Goal: Communication & Community: Participate in discussion

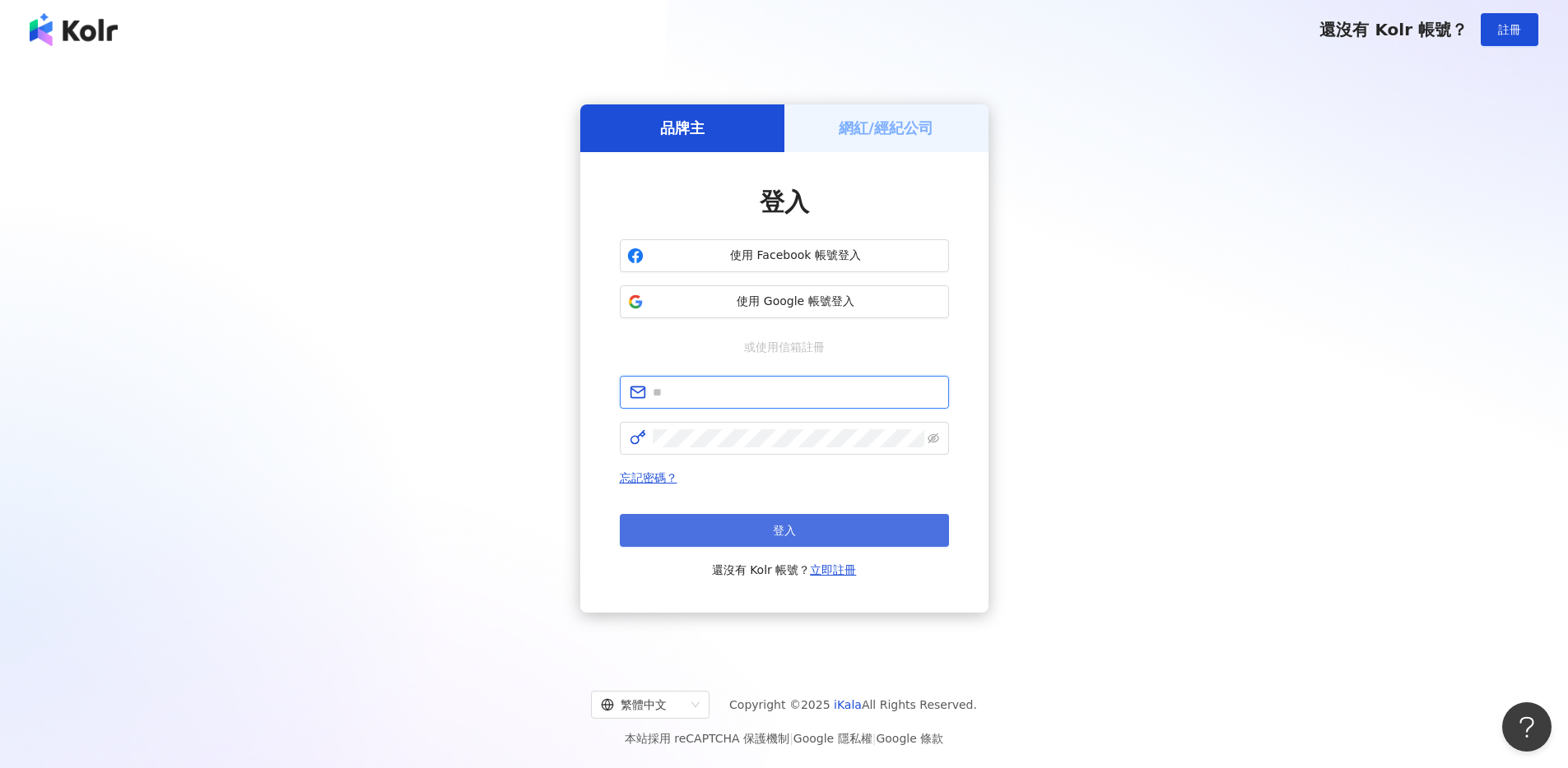
type input "**********"
click at [842, 532] on button "登入" at bounding box center [784, 531] width 329 height 33
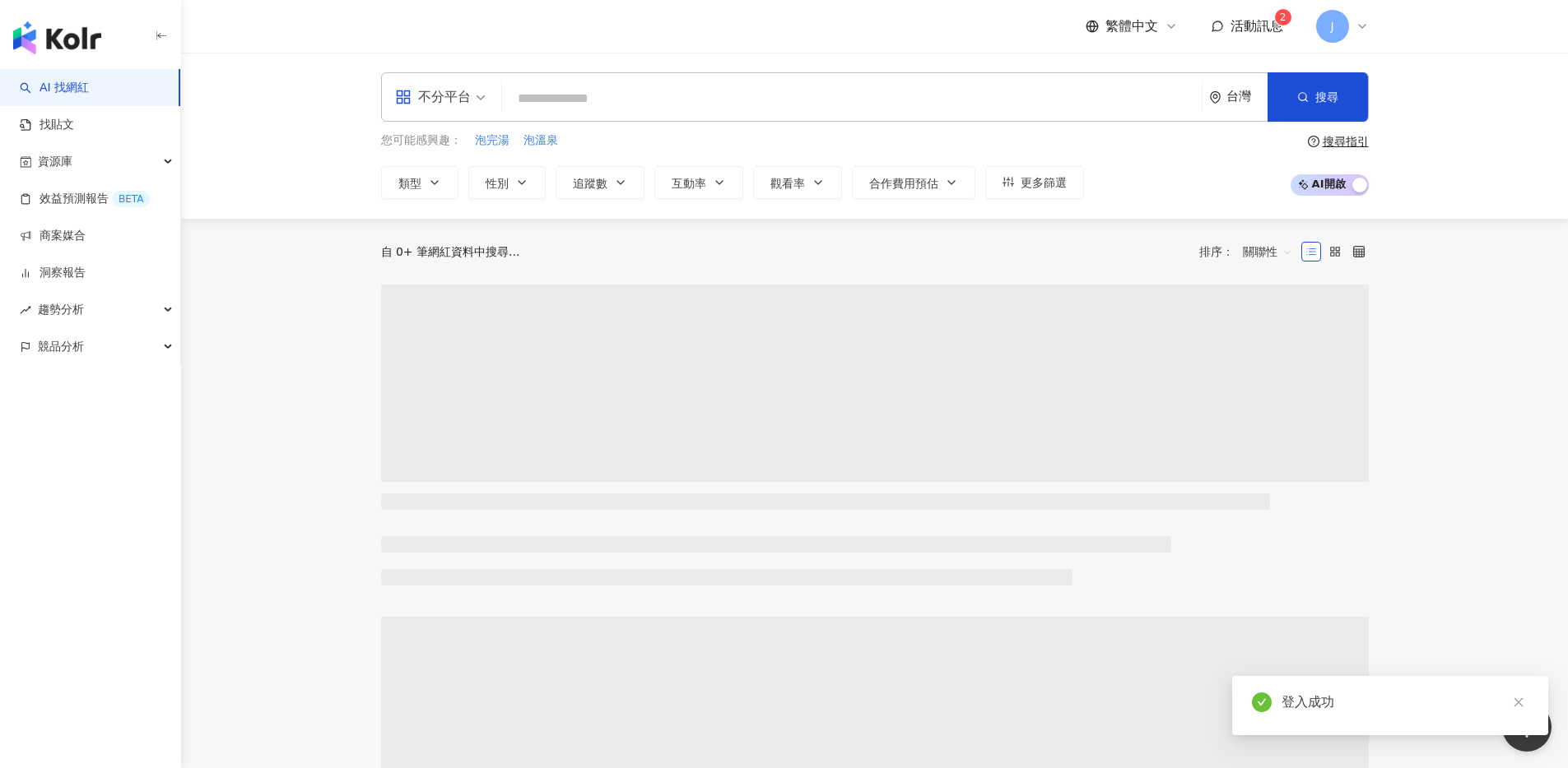
click at [1262, 13] on div "繁體中文 活動訊息 2 J" at bounding box center [1227, 26] width 283 height 33
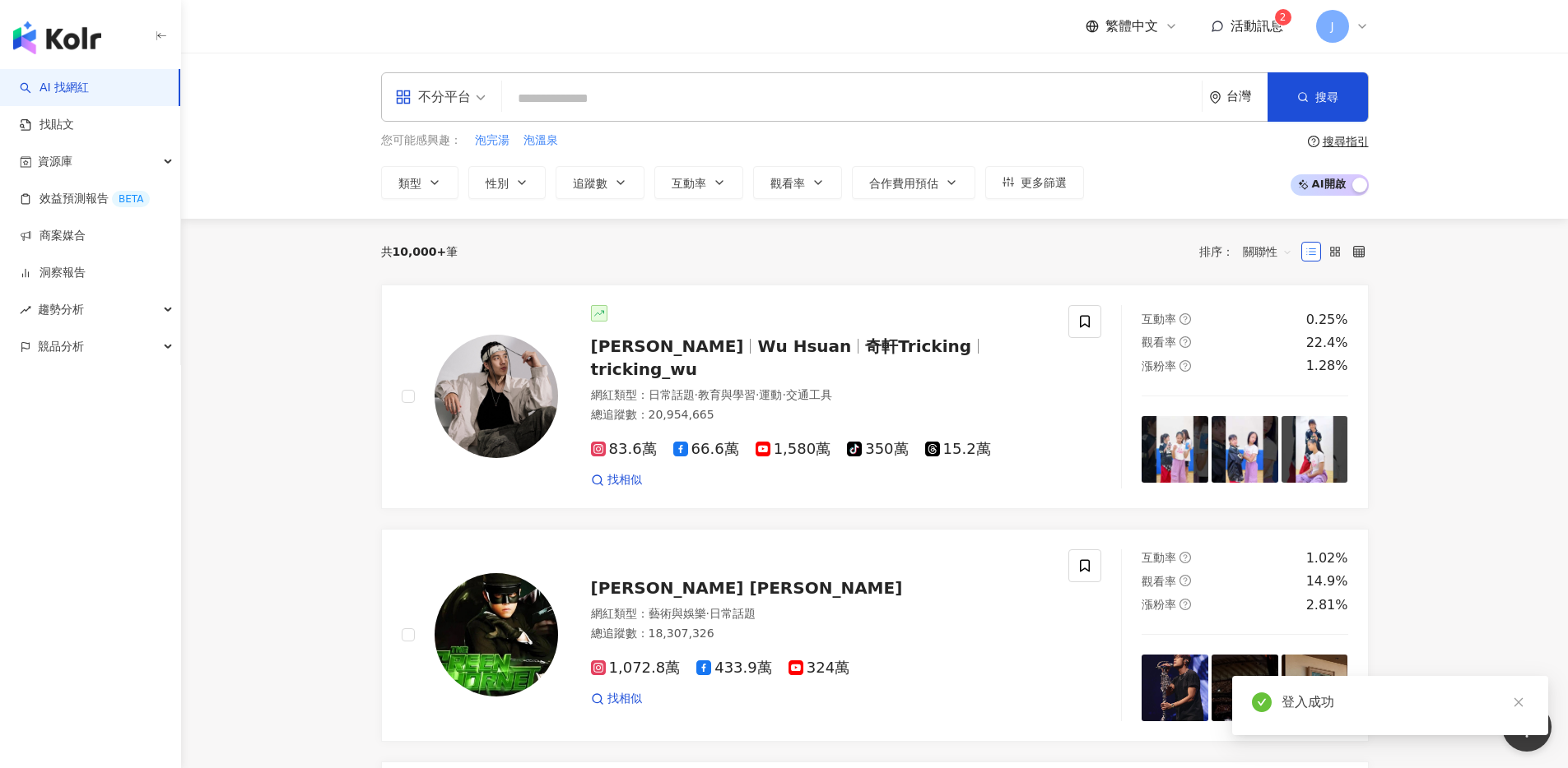
click at [1258, 27] on span "活動訊息" at bounding box center [1257, 26] width 53 height 16
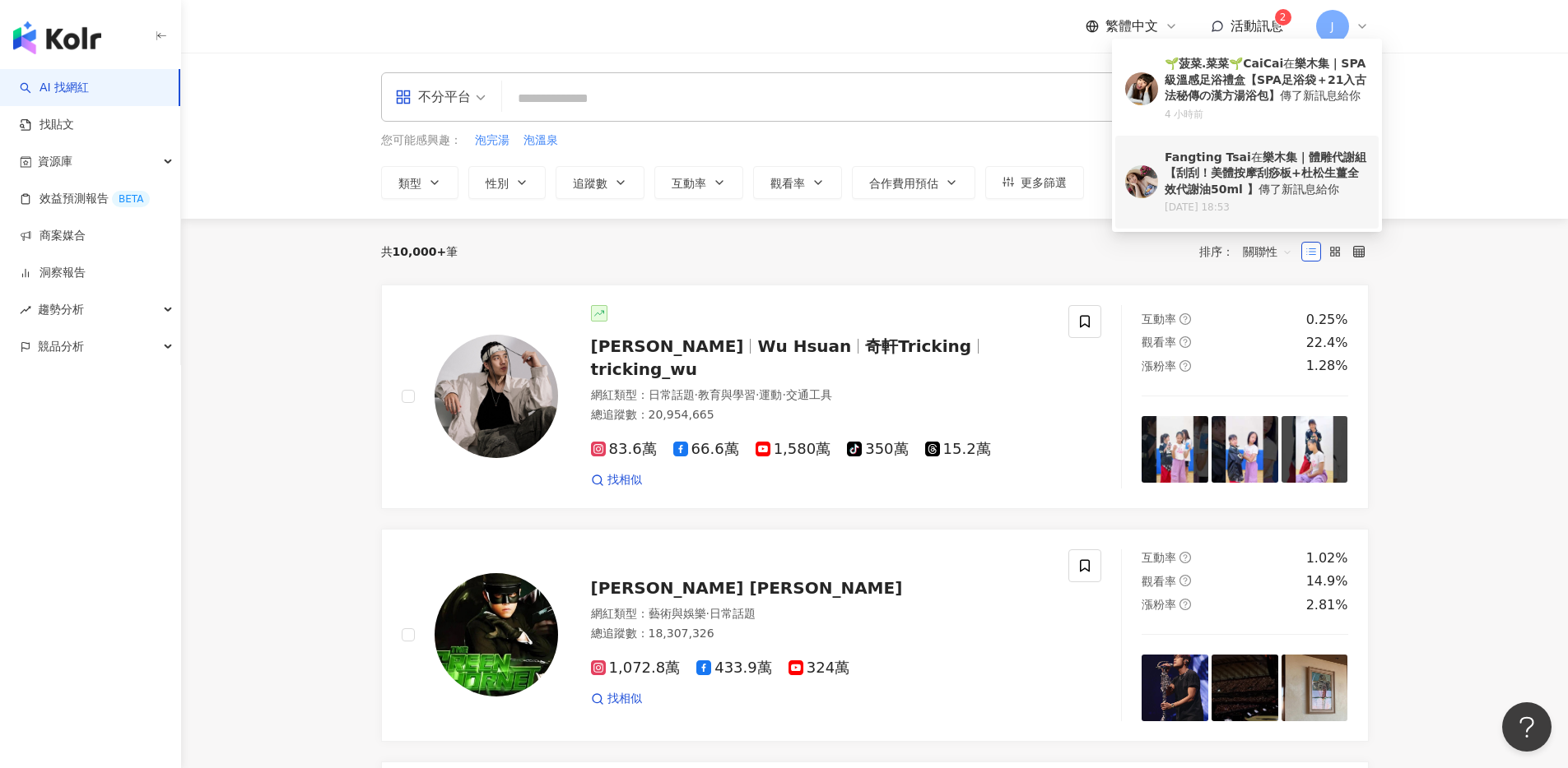
click at [1238, 160] on b "Fangting Tsai" at bounding box center [1207, 157] width 86 height 13
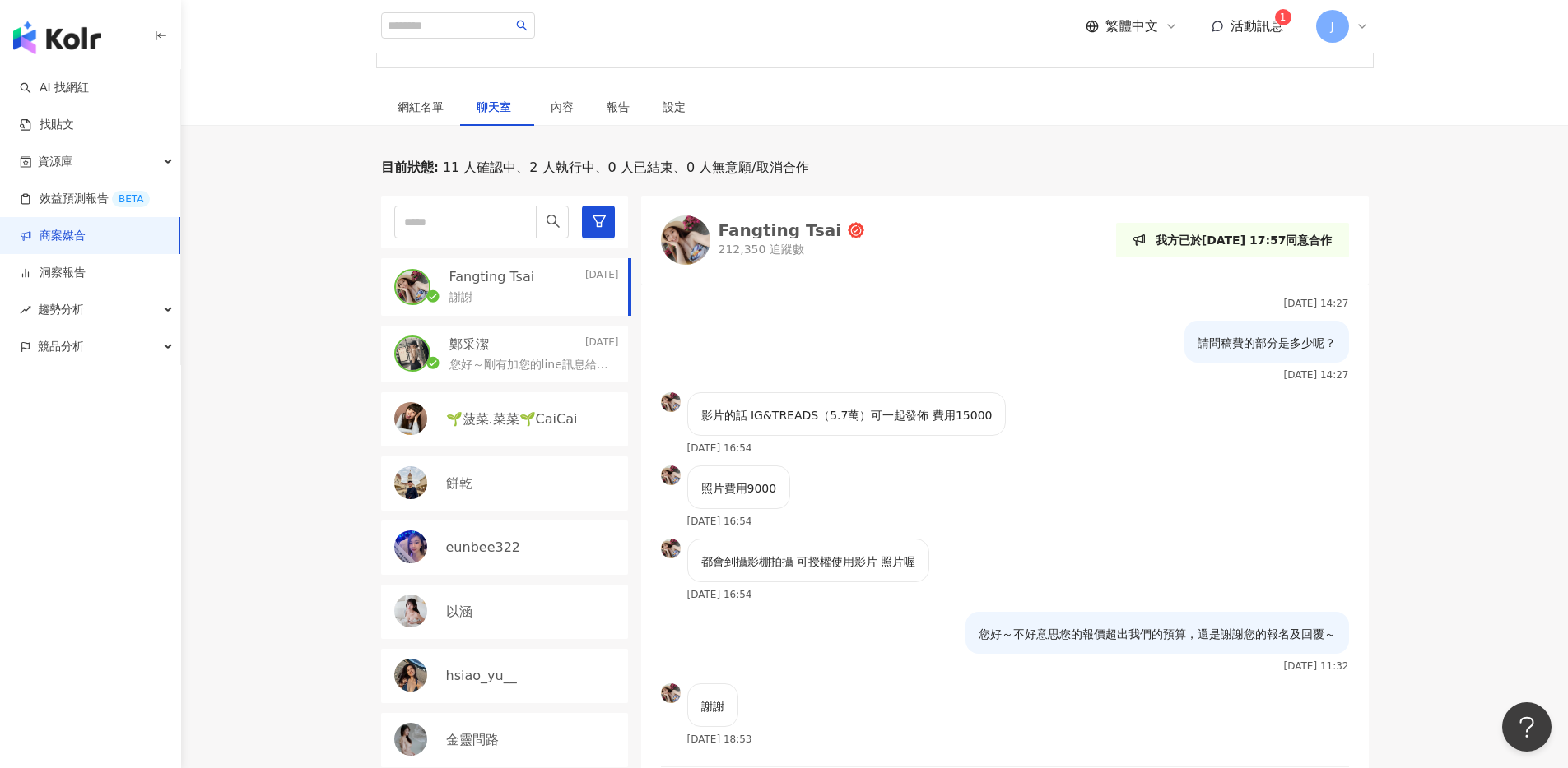
scroll to position [986, 0]
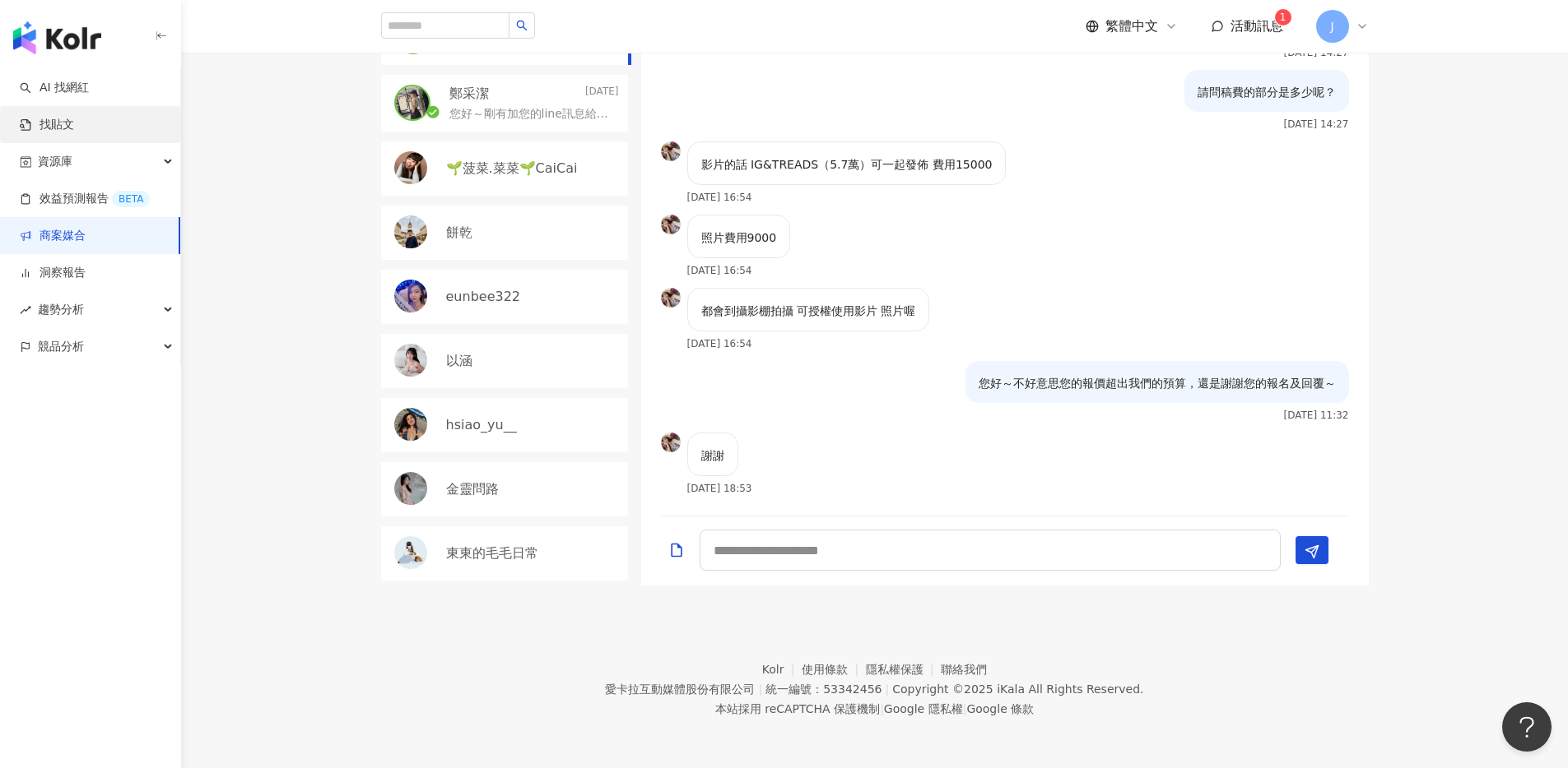
click at [74, 120] on link "找貼文" at bounding box center [47, 125] width 54 height 16
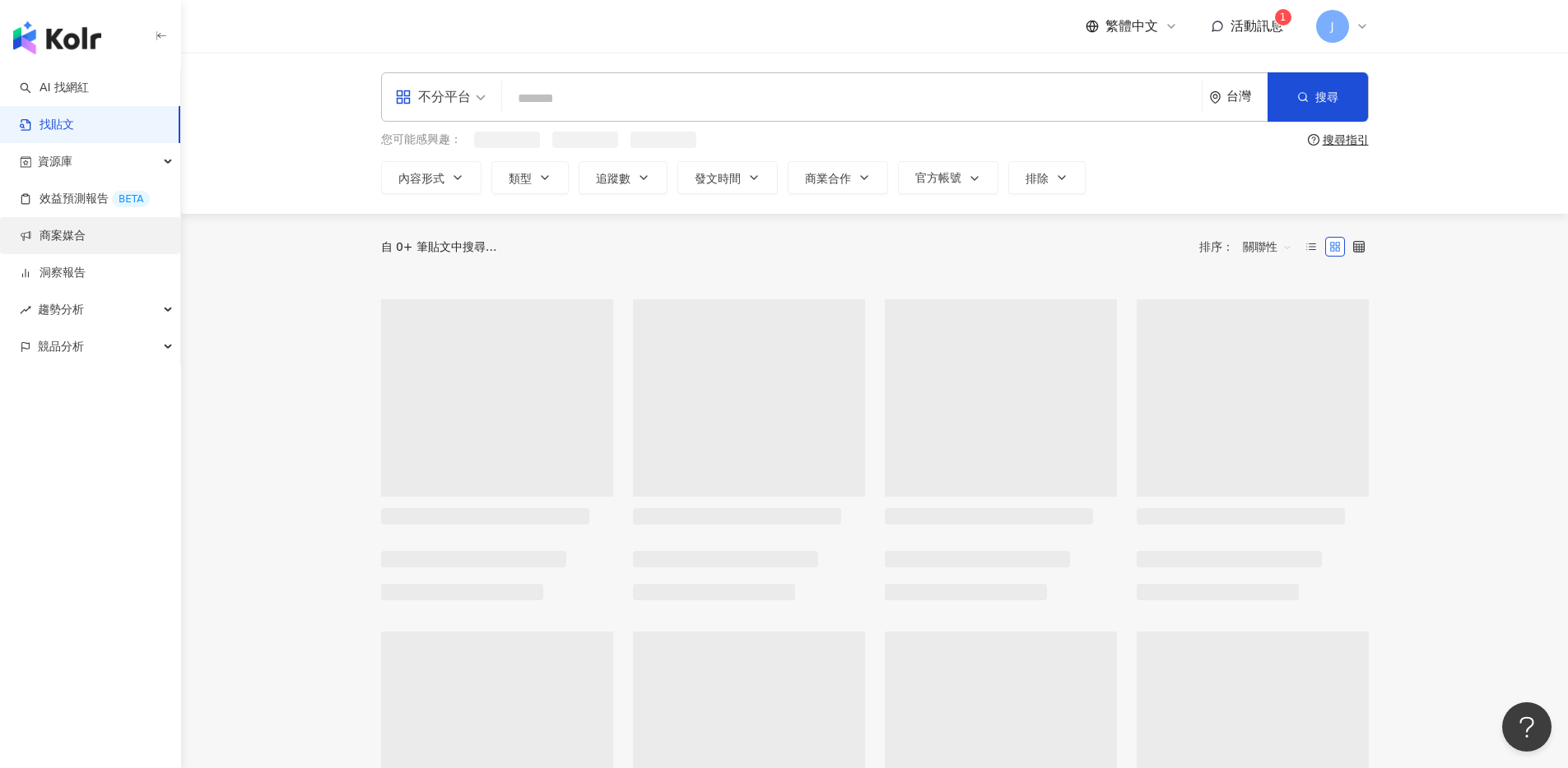
click at [86, 239] on link "商案媒合" at bounding box center [53, 236] width 66 height 16
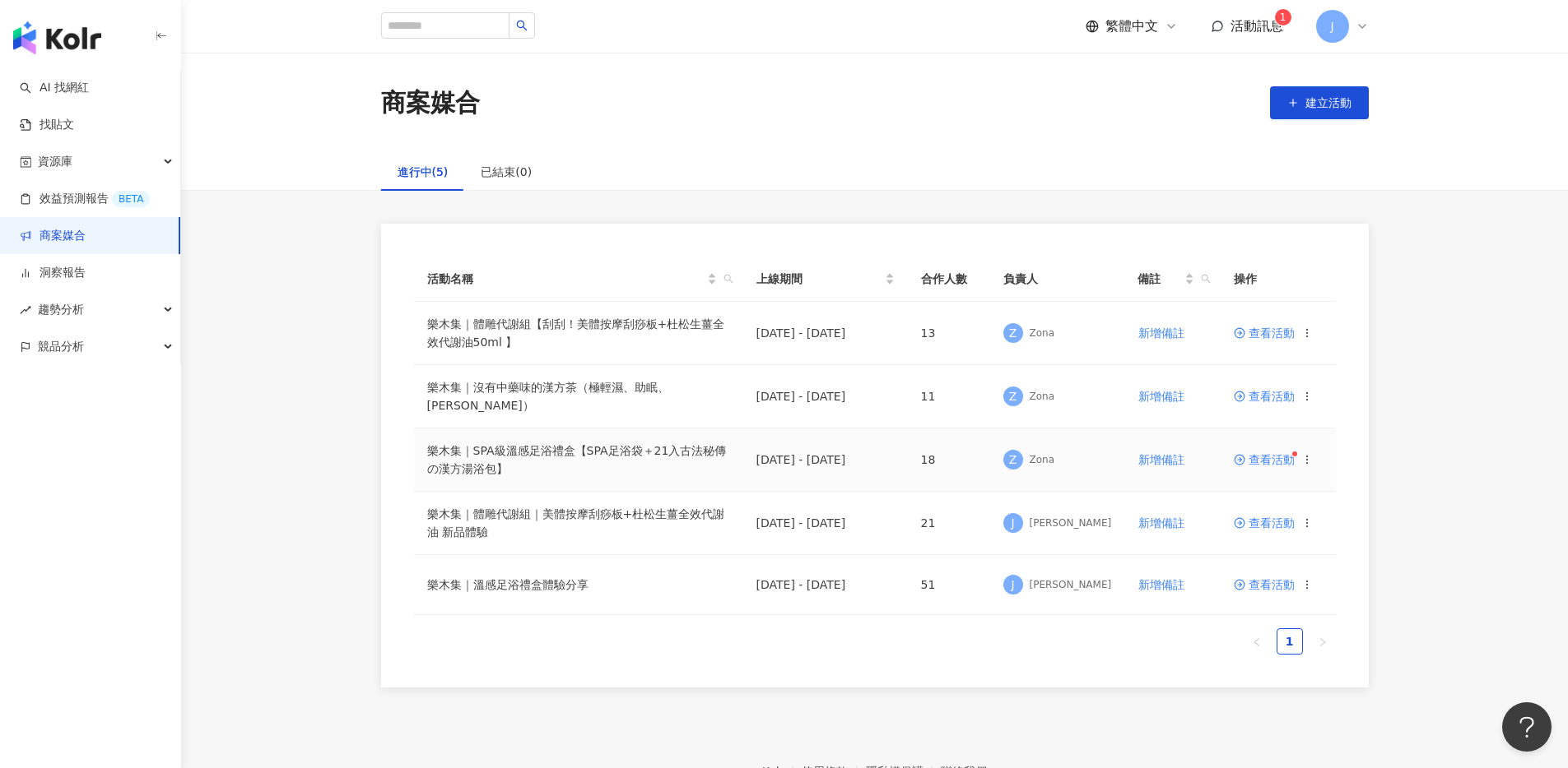
click at [1265, 454] on span "查看活動" at bounding box center [1264, 460] width 61 height 12
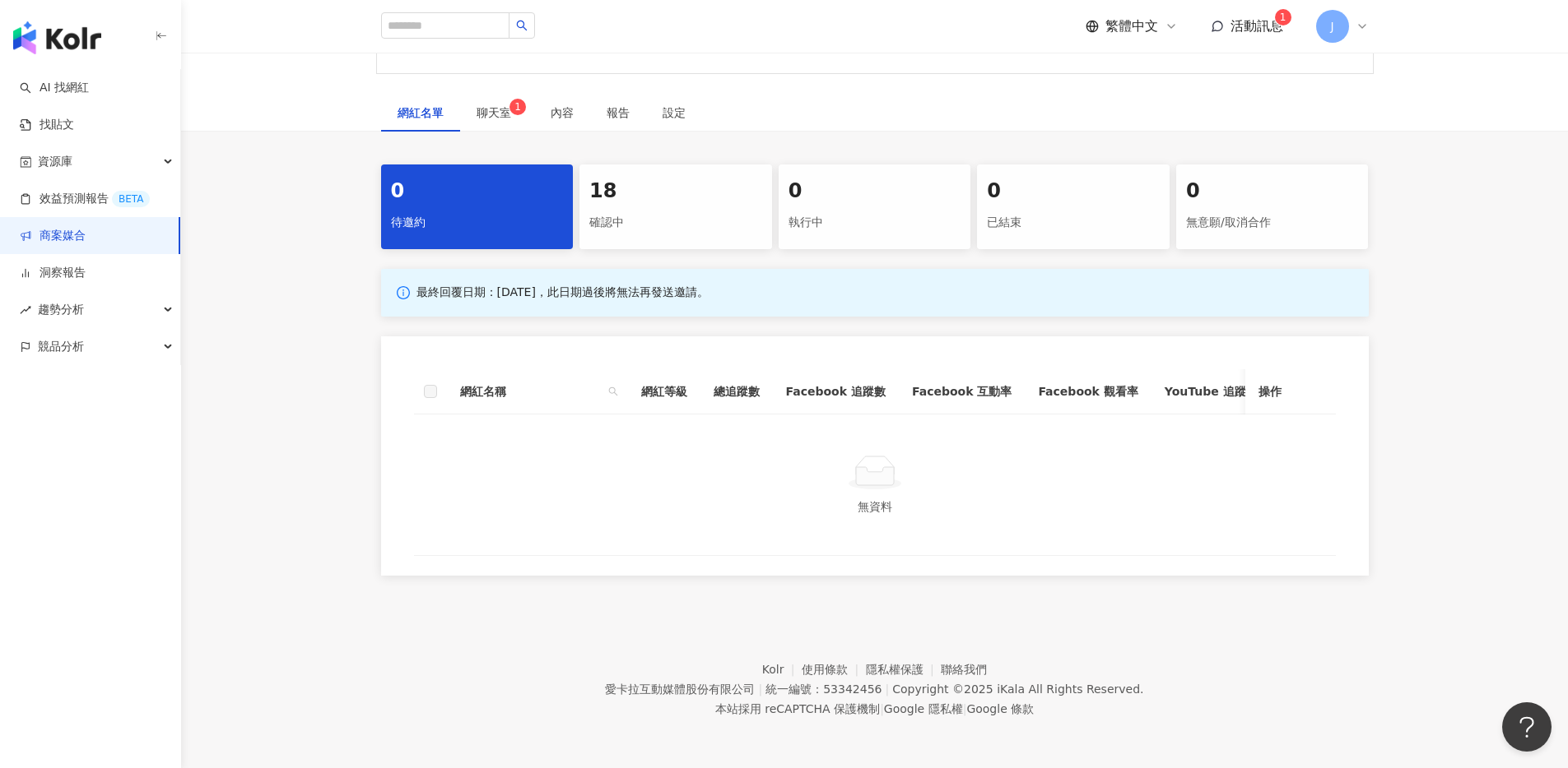
scroll to position [511, 0]
click at [500, 119] on span "聊天室 1" at bounding box center [497, 113] width 41 height 12
